Goal: Register for event/course

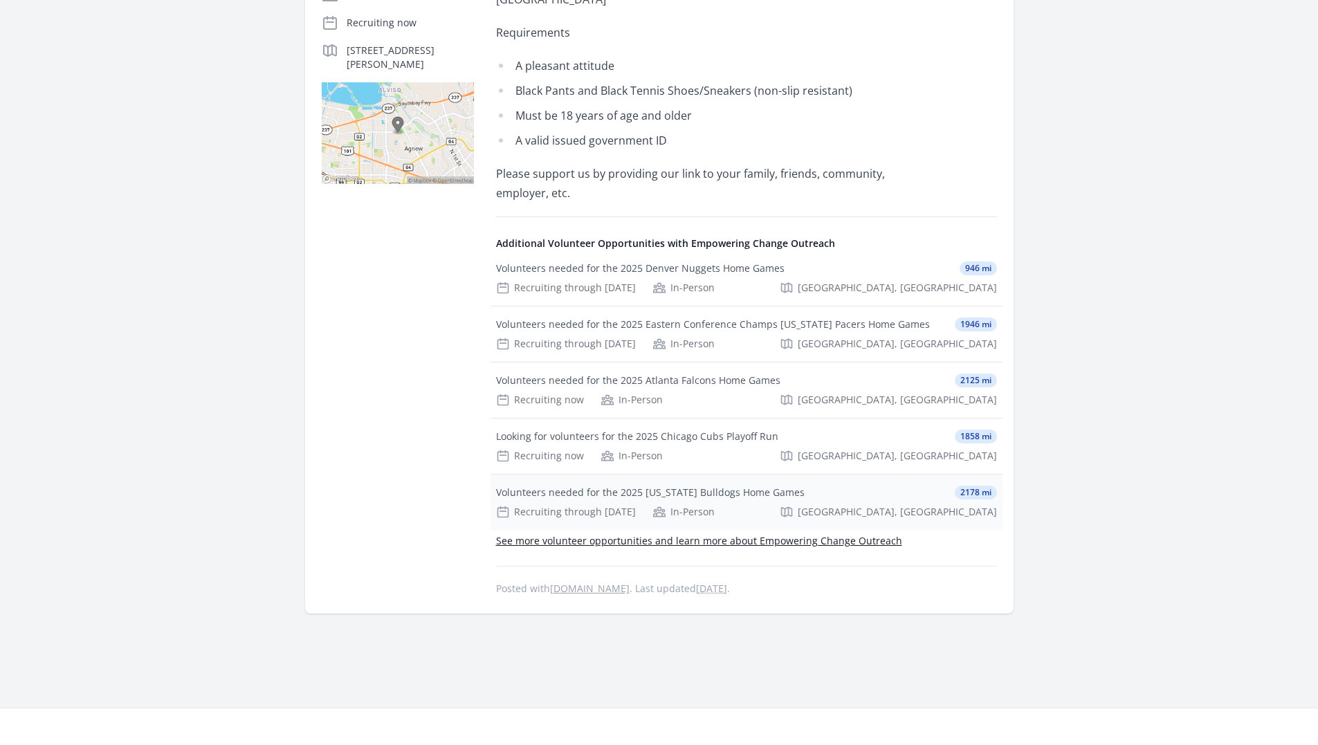
scroll to position [349, 0]
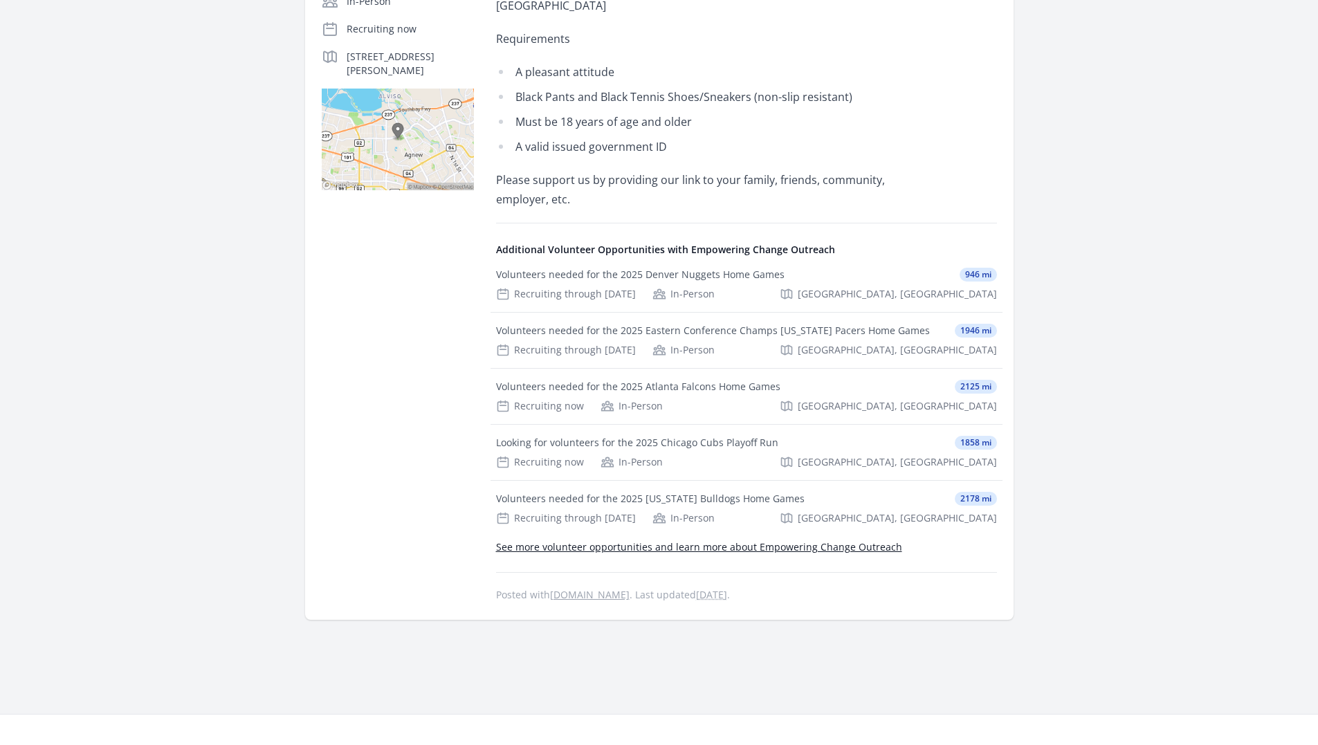
click at [629, 547] on link "See more volunteer opportunities and learn more about Empowering Change Outreach" at bounding box center [699, 546] width 406 height 13
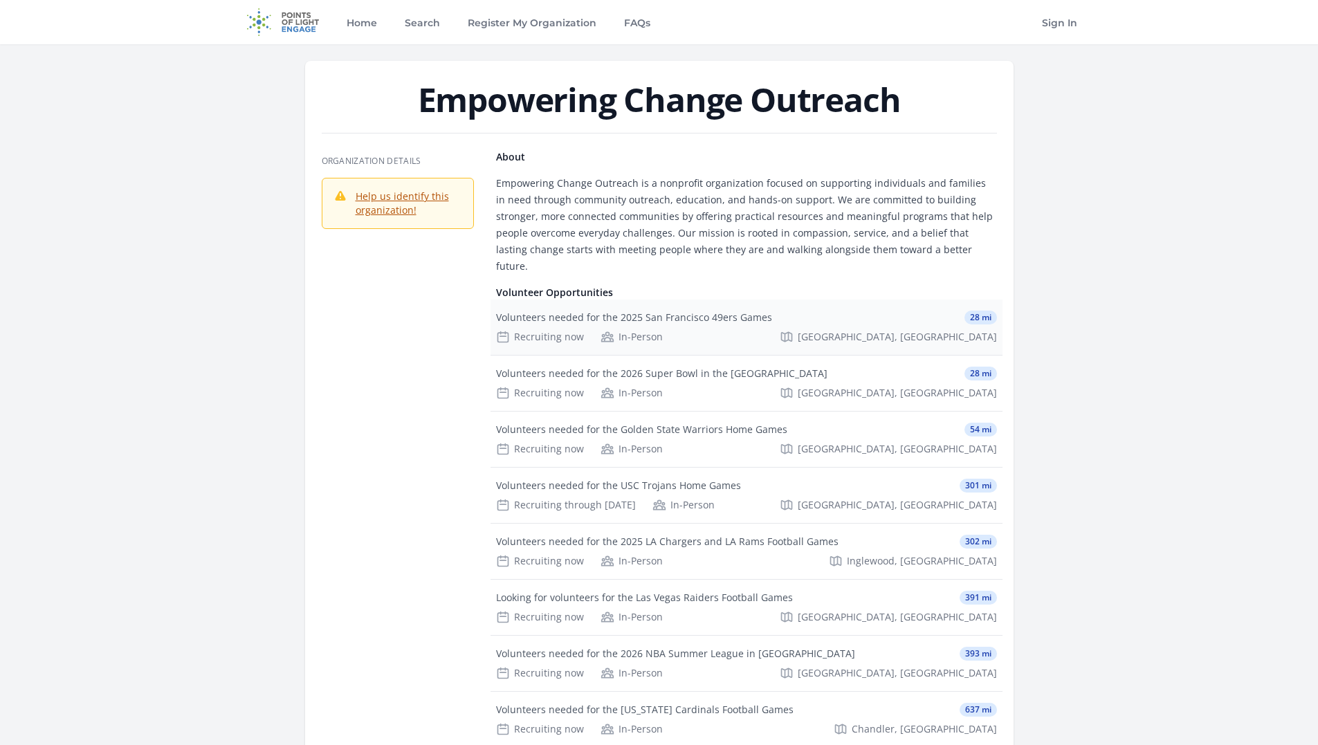
click at [664, 311] on div "Volunteers needed for the 2025 San Francisco 49ers Games" at bounding box center [634, 318] width 276 height 14
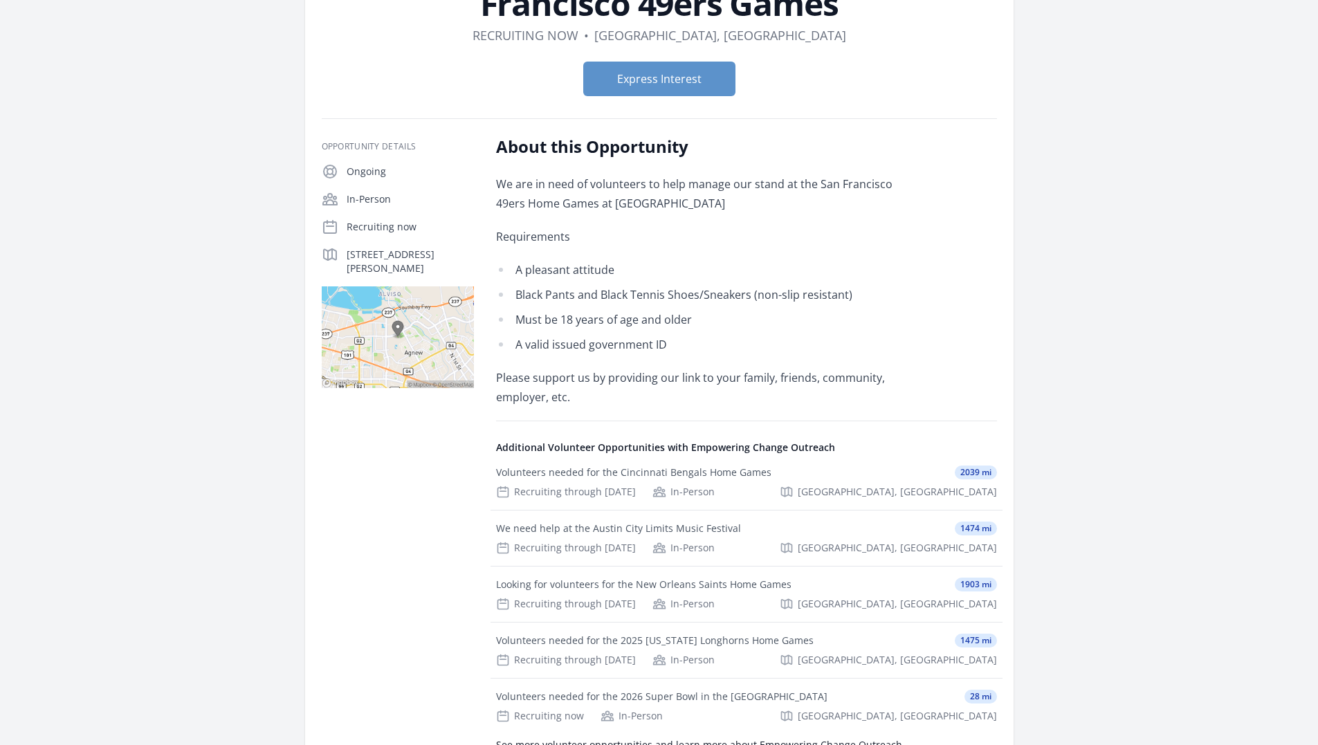
scroll to position [69, 0]
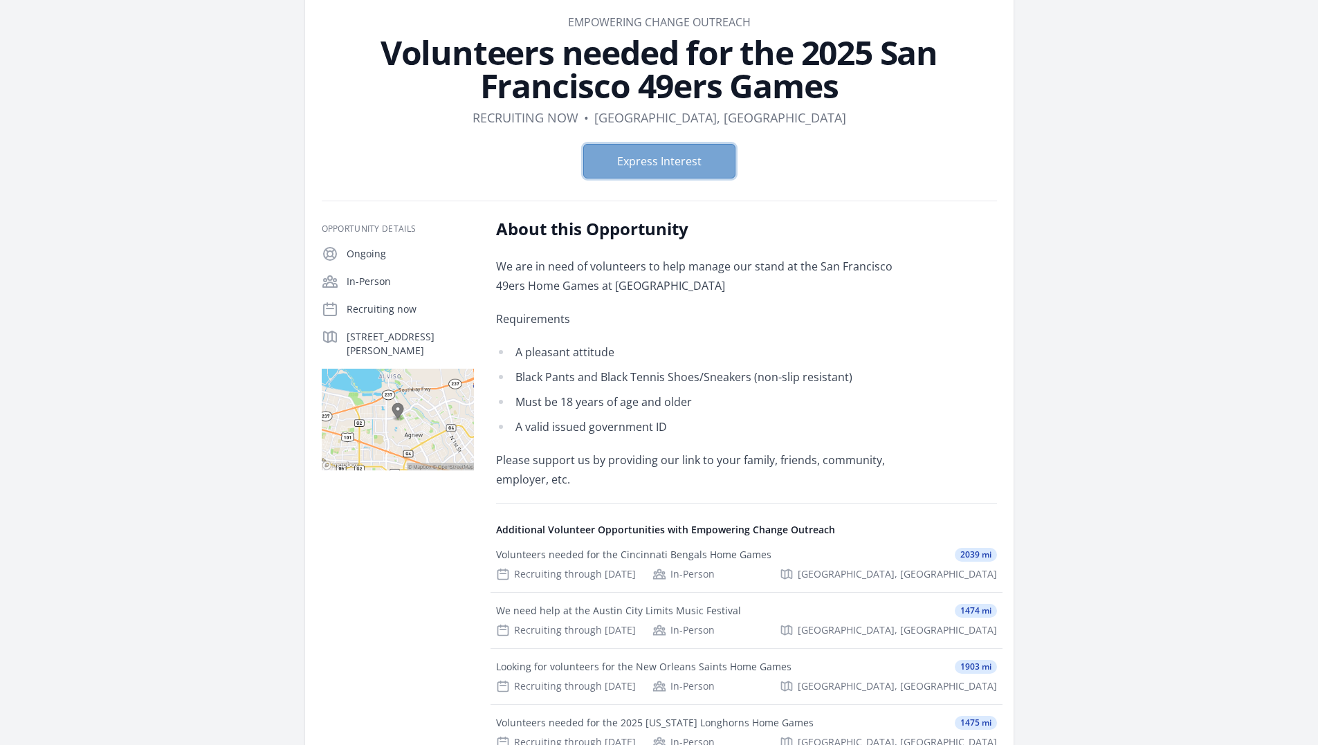
click at [657, 160] on button "Express Interest" at bounding box center [659, 161] width 152 height 35
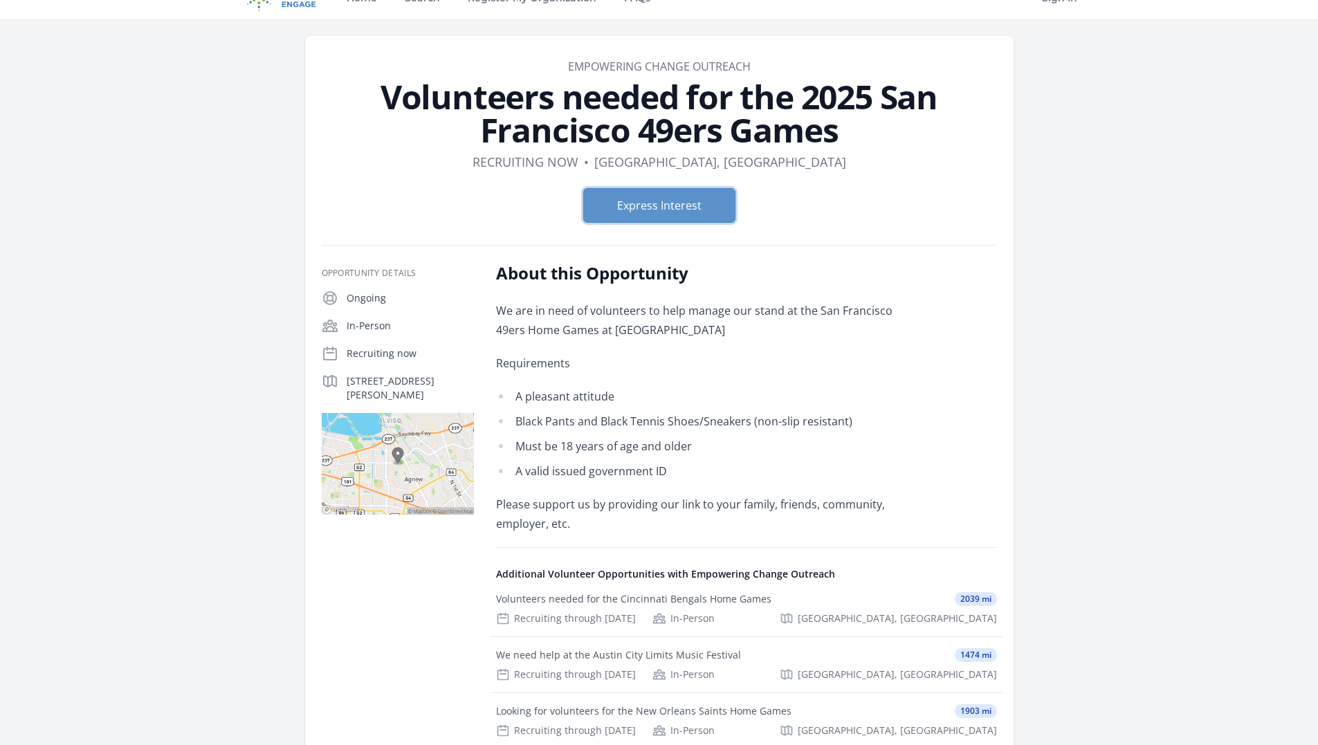
scroll to position [0, 0]
